Goal: Transaction & Acquisition: Subscribe to service/newsletter

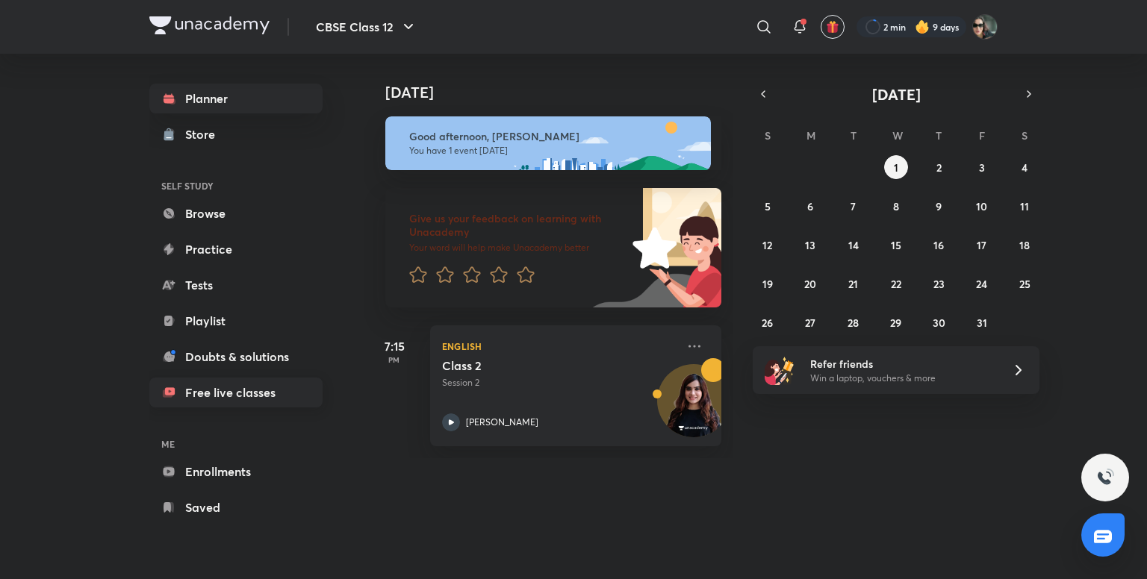
click at [237, 393] on link "Free live classes" at bounding box center [235, 393] width 173 height 30
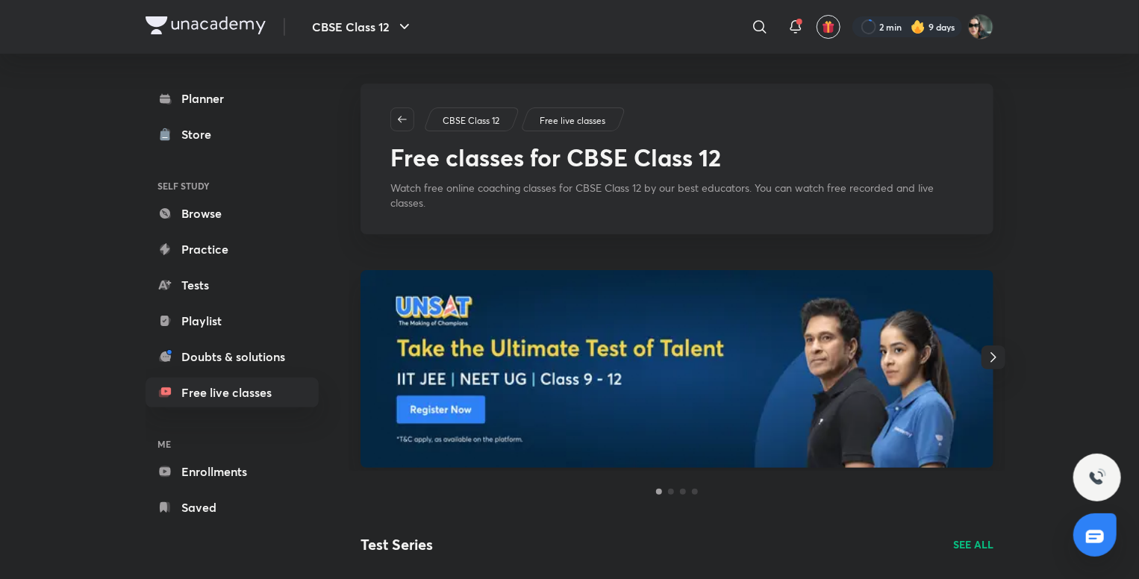
click at [996, 365] on icon "button" at bounding box center [994, 358] width 18 height 18
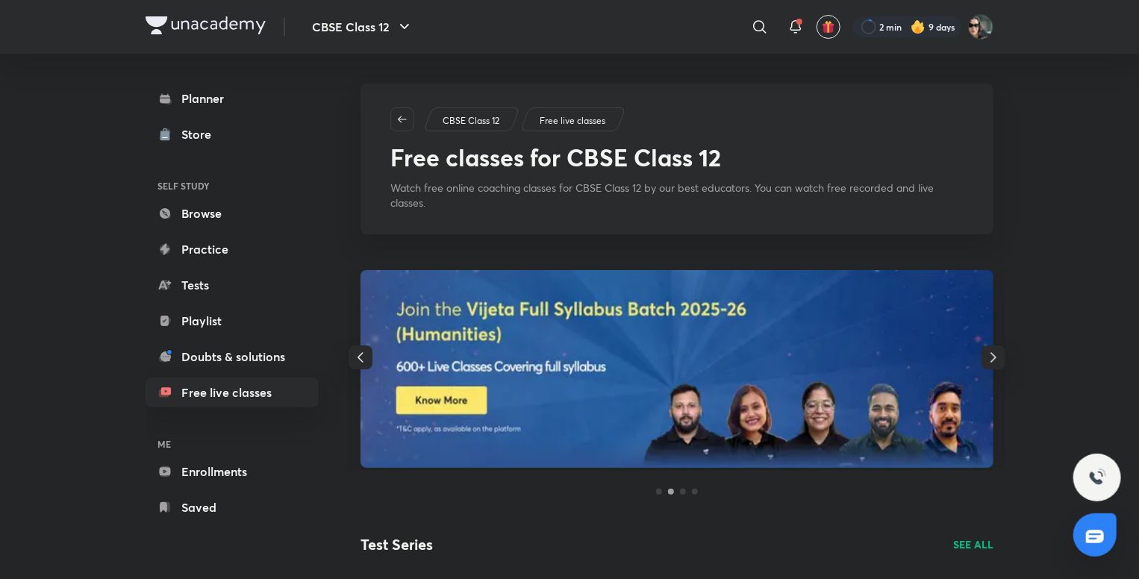
click at [996, 365] on icon "button" at bounding box center [994, 358] width 18 height 18
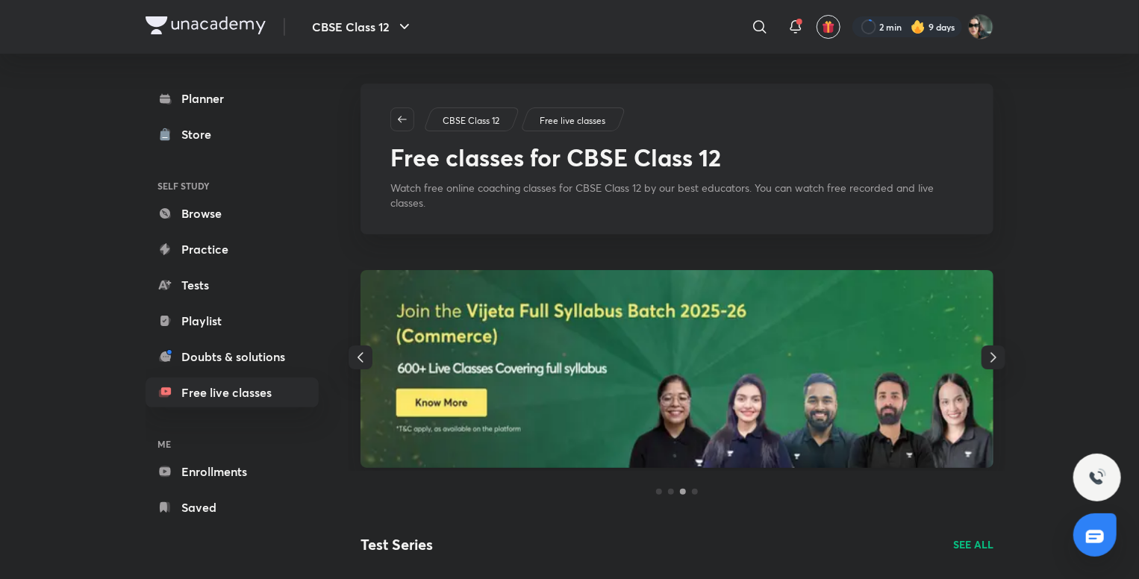
click at [996, 365] on icon "button" at bounding box center [994, 358] width 18 height 18
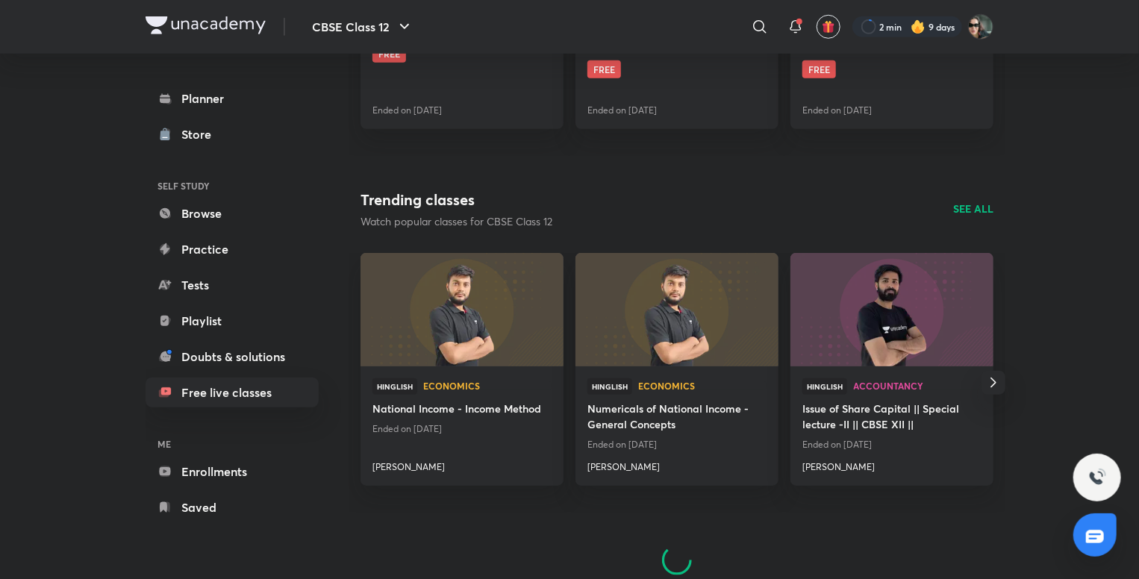
scroll to position [614, 0]
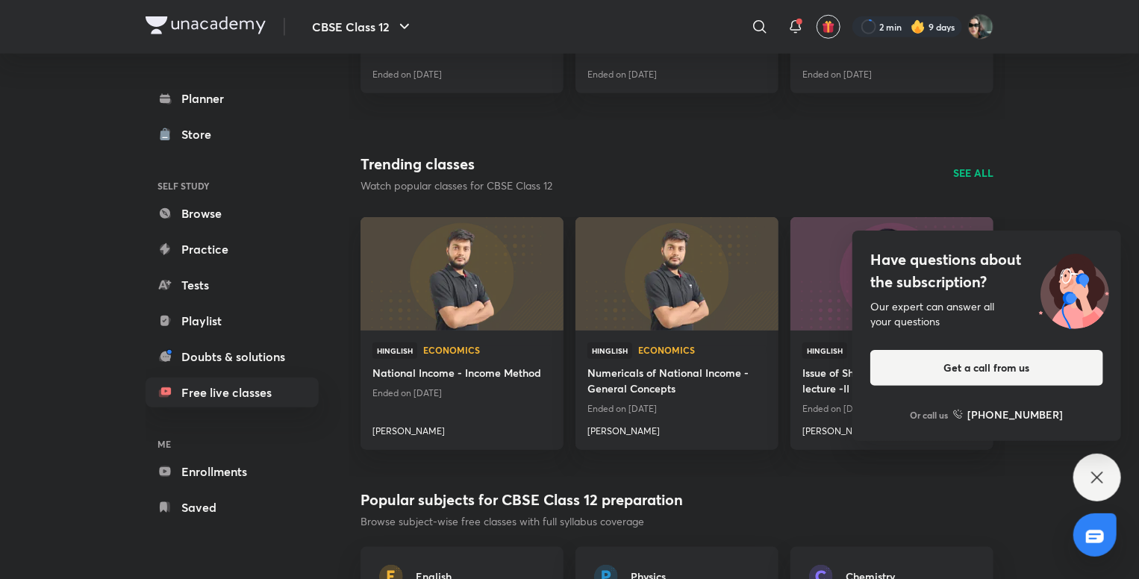
click at [994, 347] on div "Have questions about the subscription? Our expert can answer all your questions…" at bounding box center [986, 336] width 269 height 210
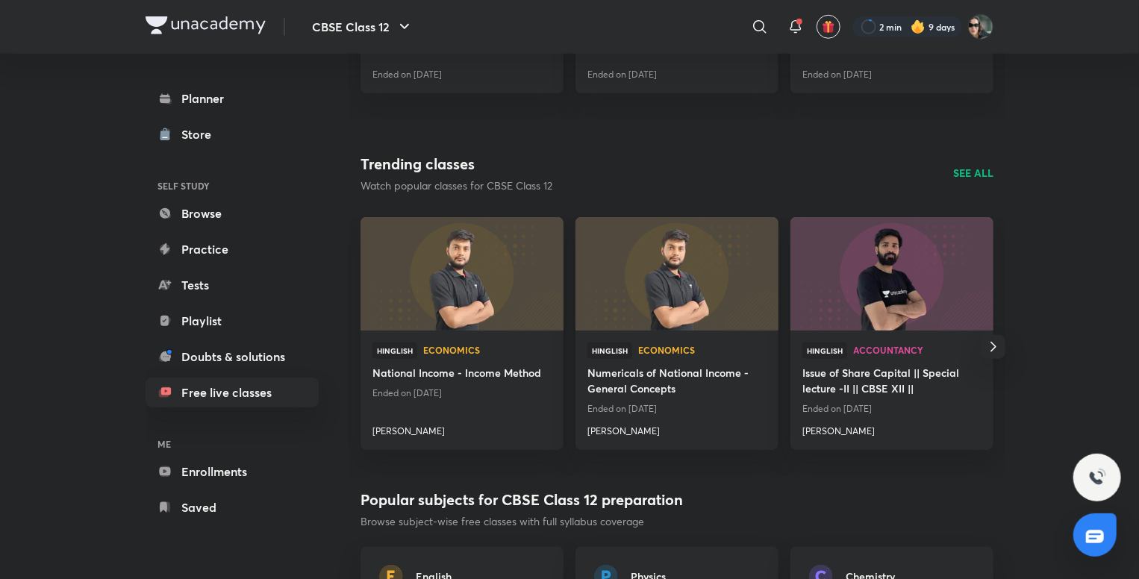
click at [994, 347] on icon "button" at bounding box center [994, 347] width 18 height 18
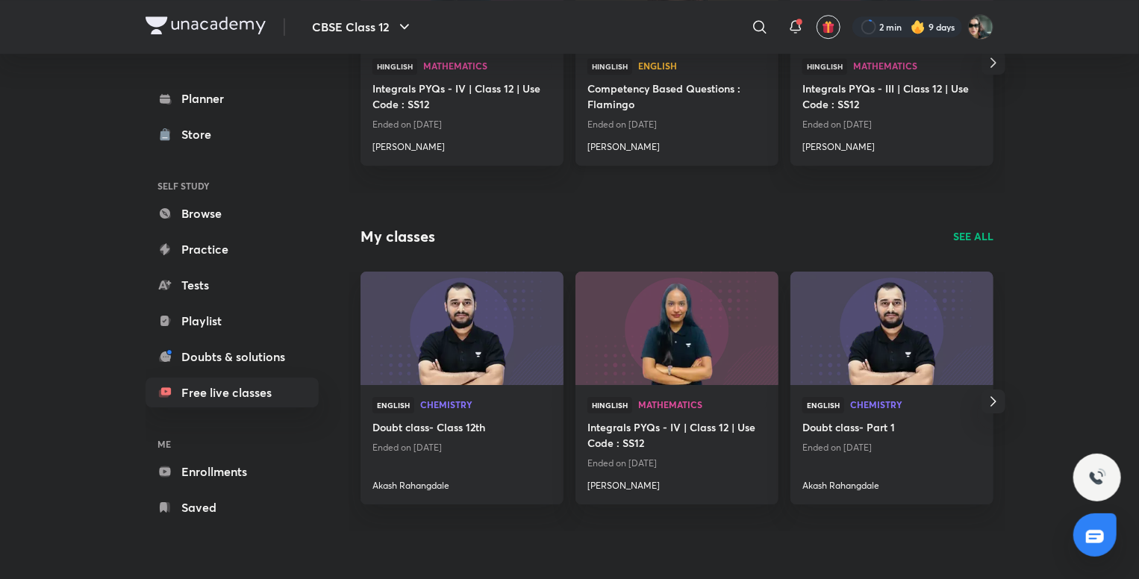
scroll to position [2287, 0]
click at [996, 401] on icon "button" at bounding box center [994, 402] width 18 height 18
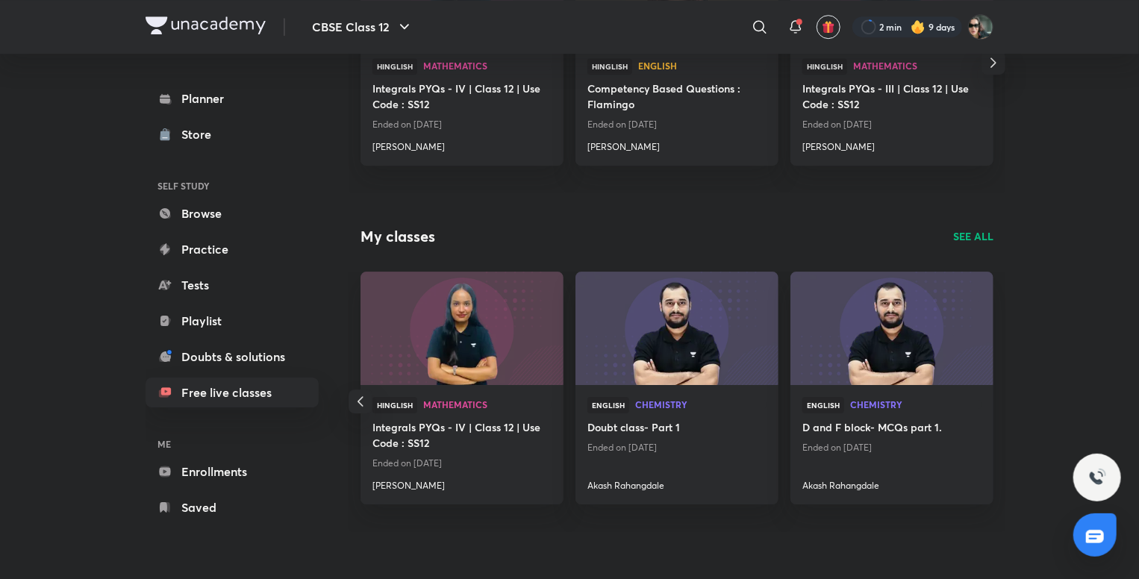
click at [361, 396] on icon "button" at bounding box center [361, 402] width 18 height 18
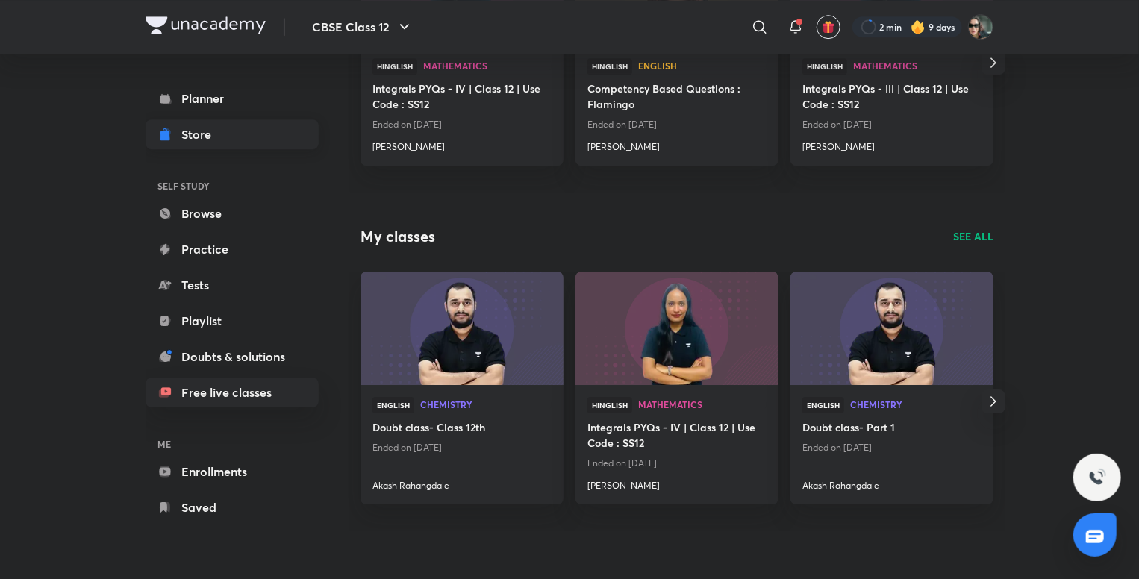
click at [224, 129] on link "Store" at bounding box center [232, 134] width 173 height 30
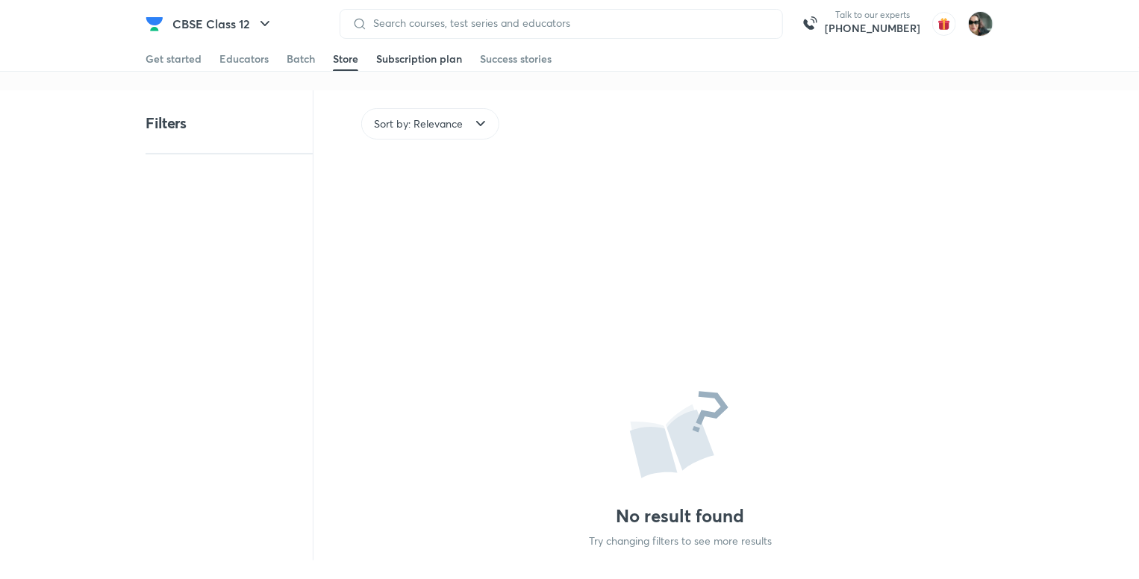
click at [384, 67] on link "Subscription plan" at bounding box center [419, 59] width 86 height 24
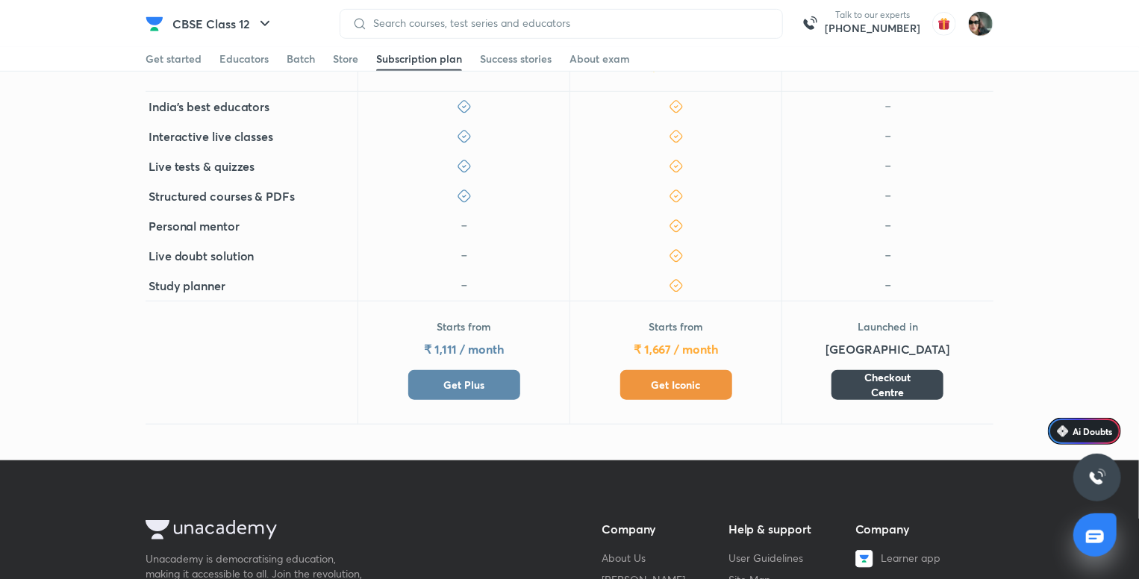
scroll to position [430, 0]
click at [499, 383] on button "Get Plus" at bounding box center [464, 385] width 112 height 30
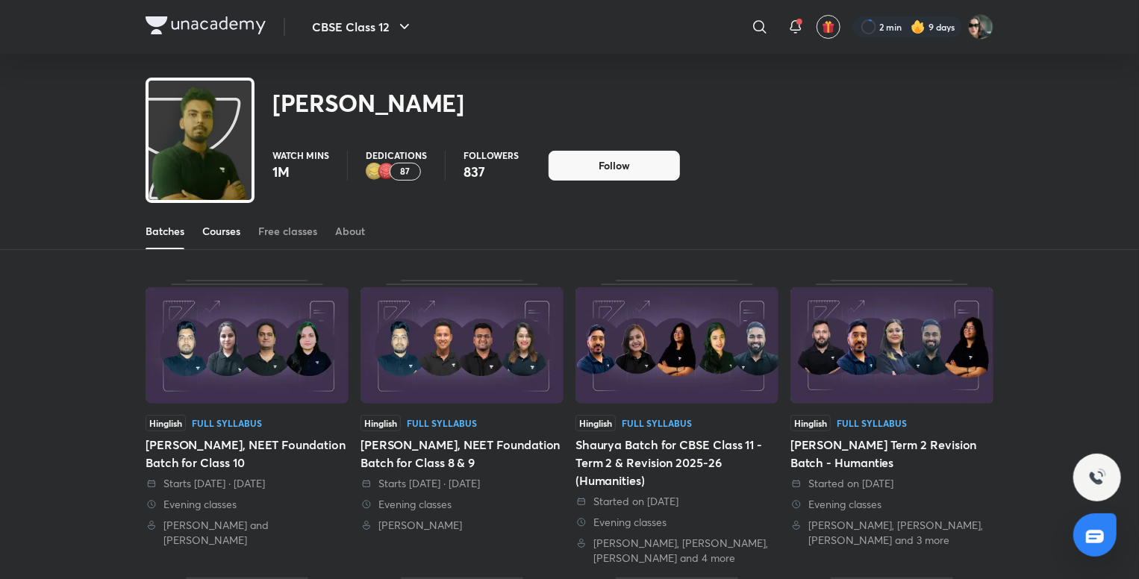
click at [218, 237] on div "Courses" at bounding box center [221, 231] width 38 height 15
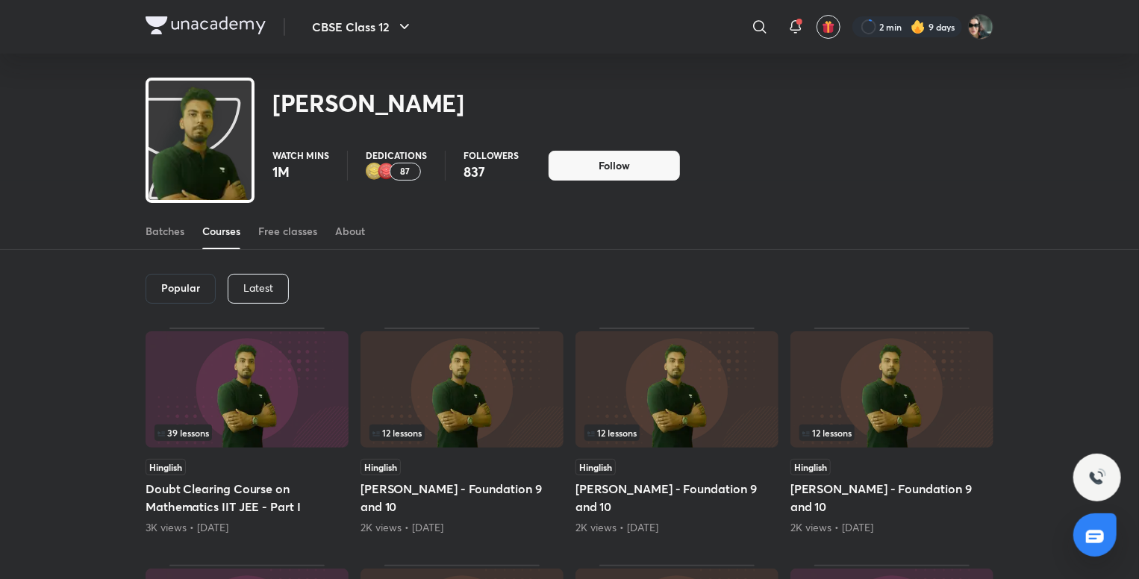
click at [264, 294] on div "Latest" at bounding box center [258, 289] width 61 height 30
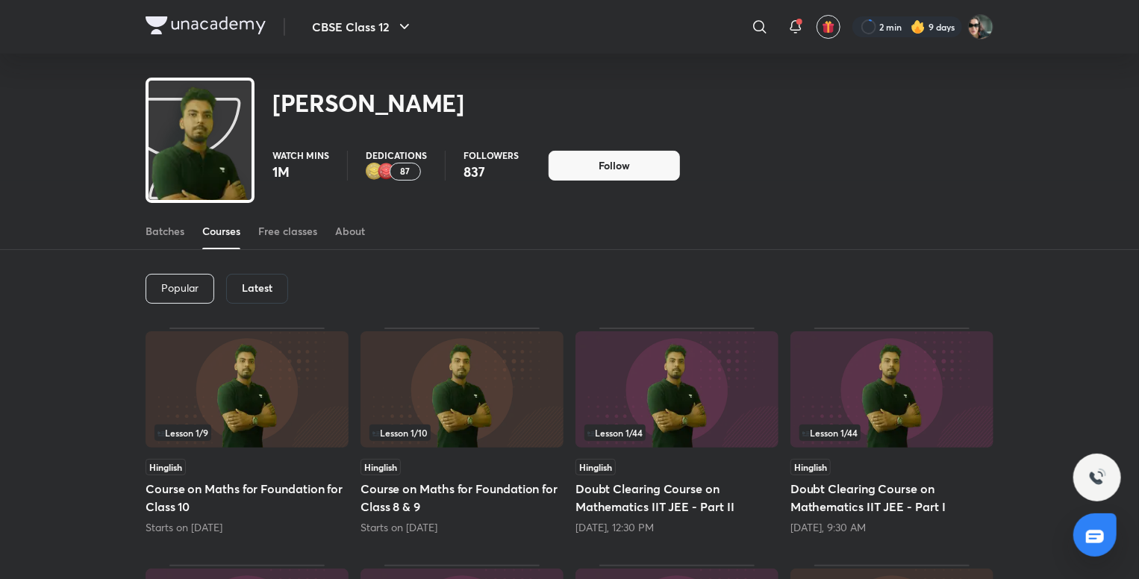
click at [194, 290] on p "Popular" at bounding box center [179, 288] width 37 height 12
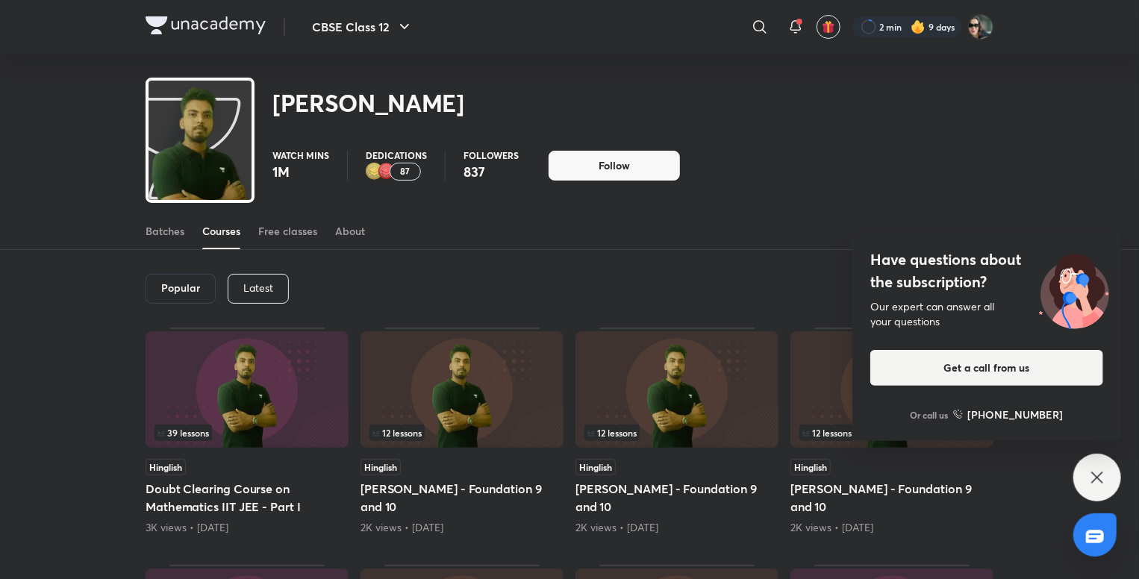
click at [278, 287] on div "Latest" at bounding box center [258, 289] width 61 height 30
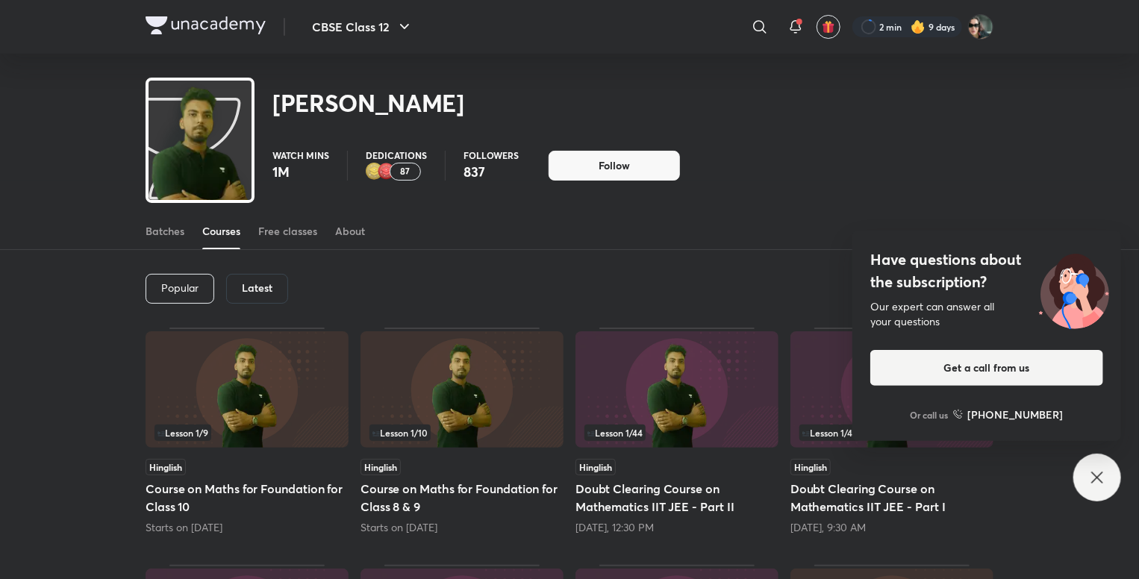
click at [1114, 477] on div "Have questions about the subscription? Our expert can answer all your questions…" at bounding box center [1097, 478] width 48 height 48
